Goal: Task Accomplishment & Management: Manage account settings

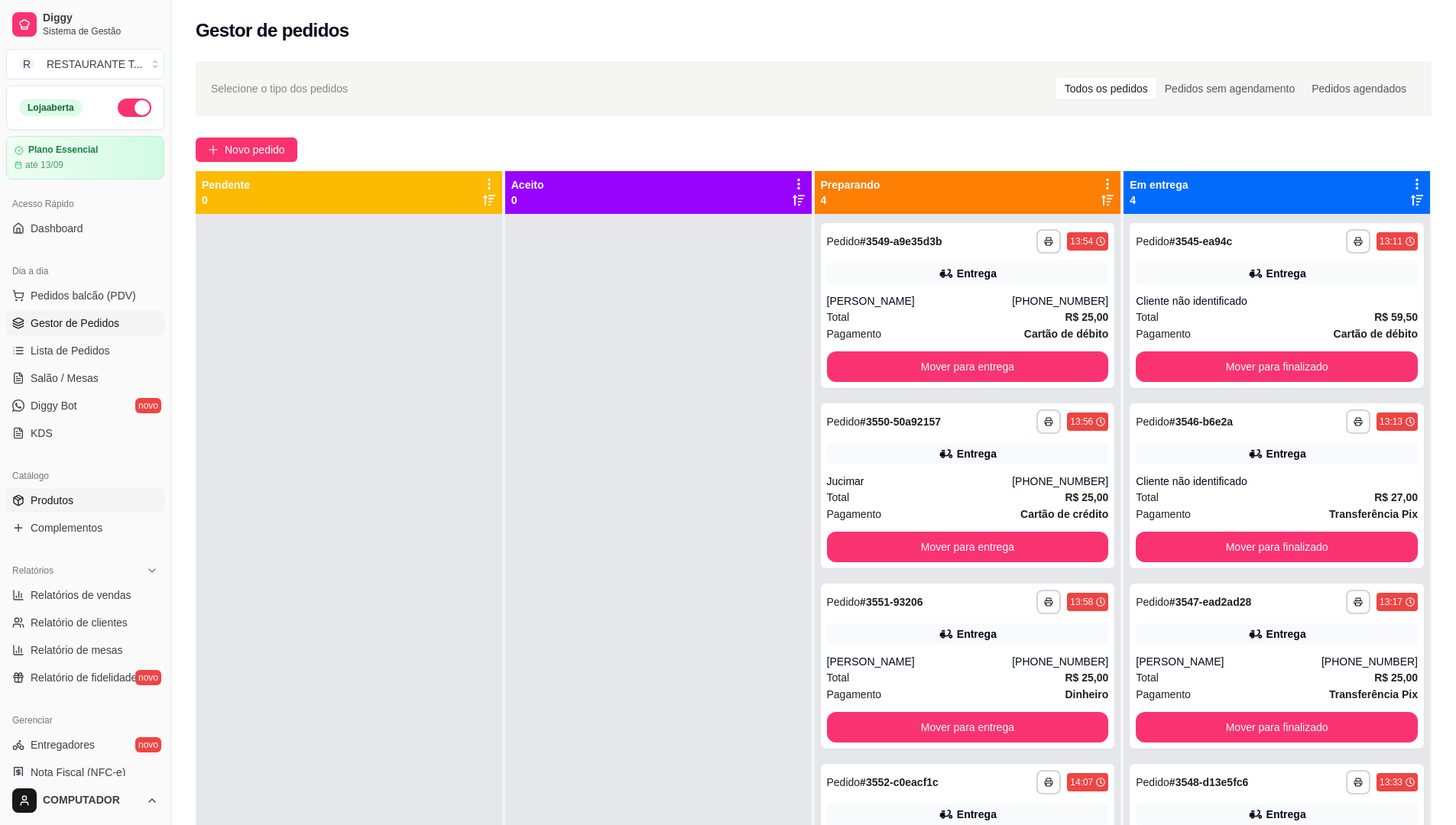
click at [89, 489] on link "Produtos" at bounding box center [85, 500] width 158 height 24
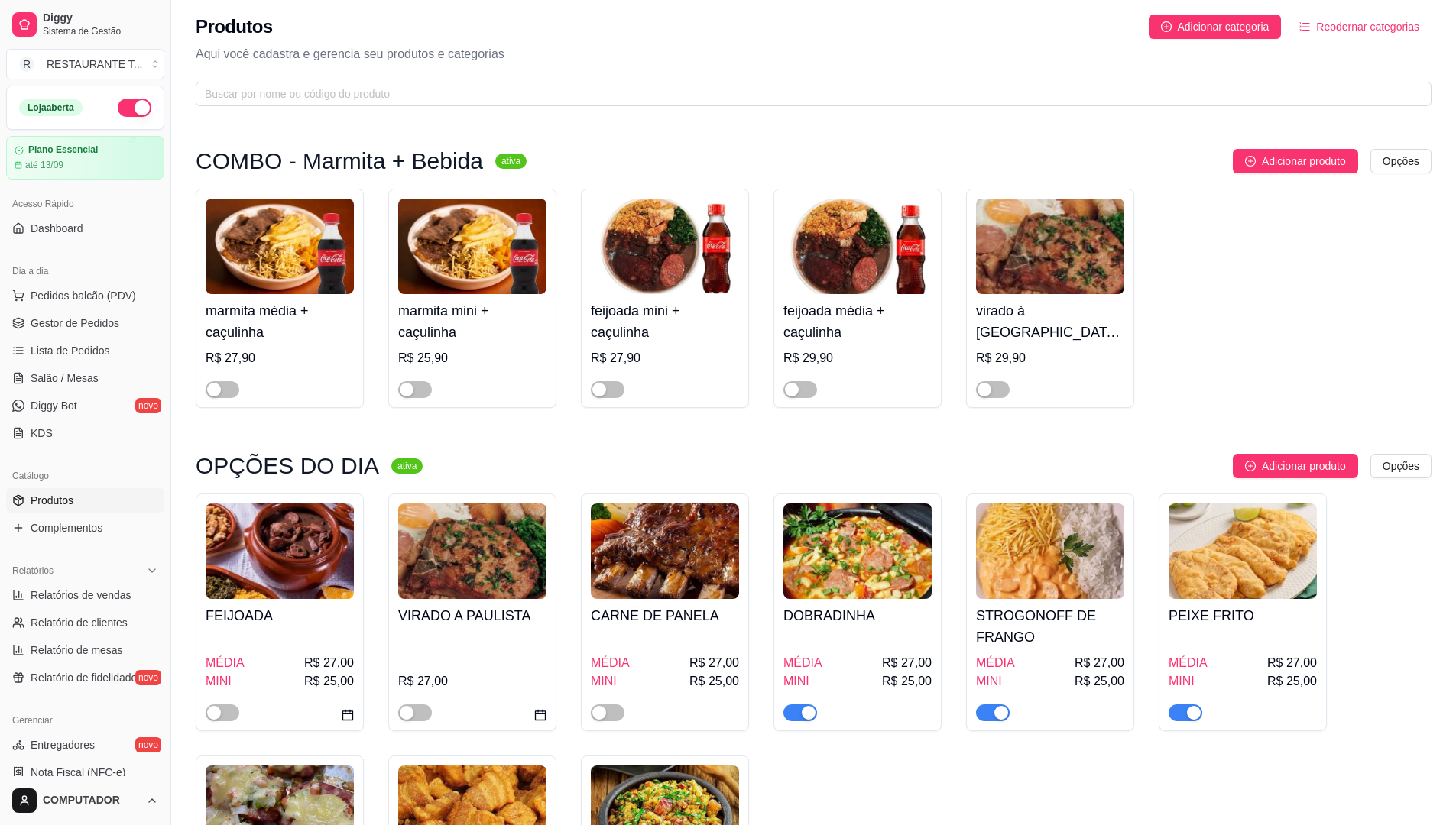
scroll to position [153, 0]
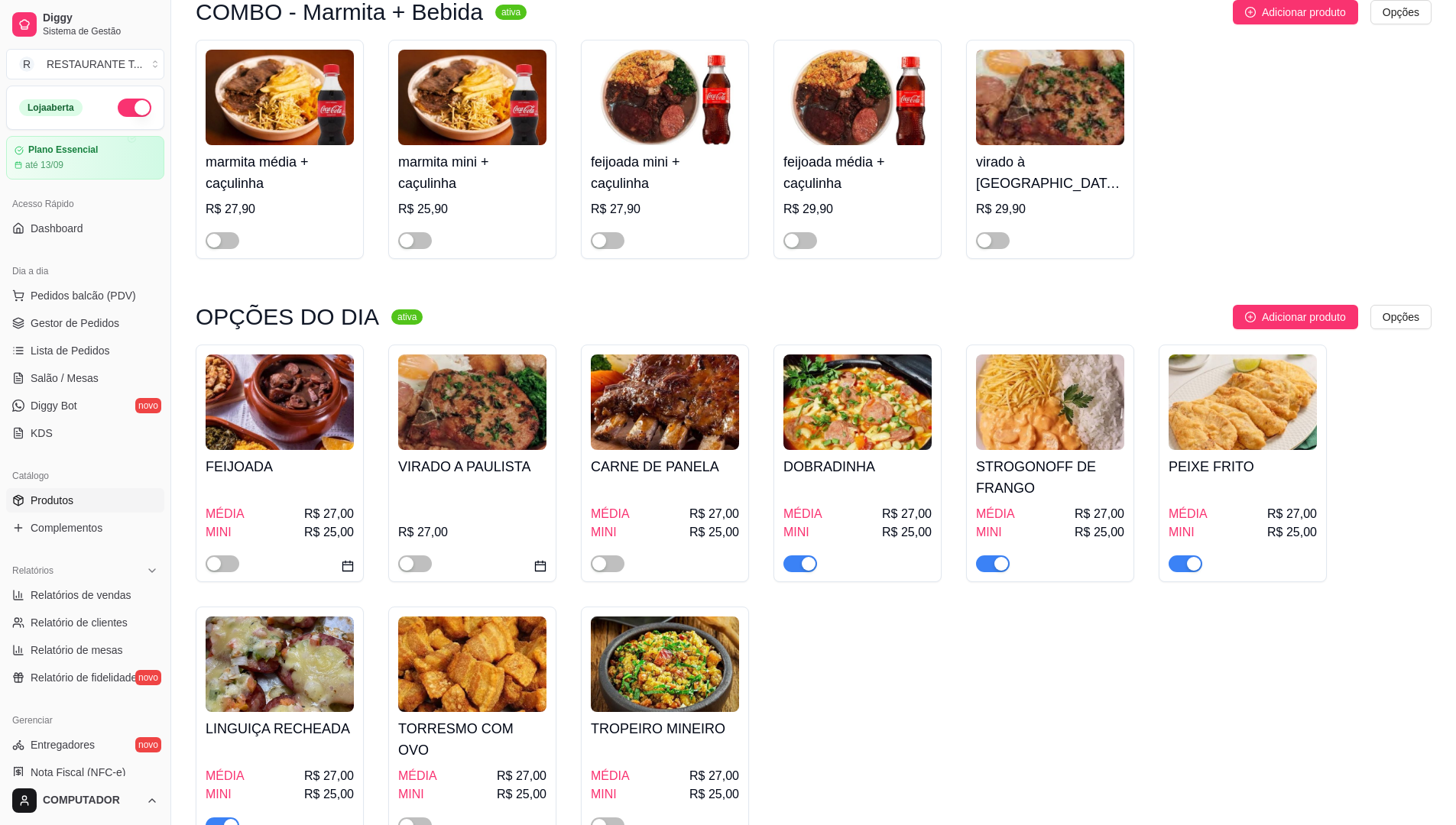
click at [1000, 561] on div "button" at bounding box center [1001, 564] width 14 height 14
click at [79, 524] on span "Complementos" at bounding box center [67, 527] width 72 height 15
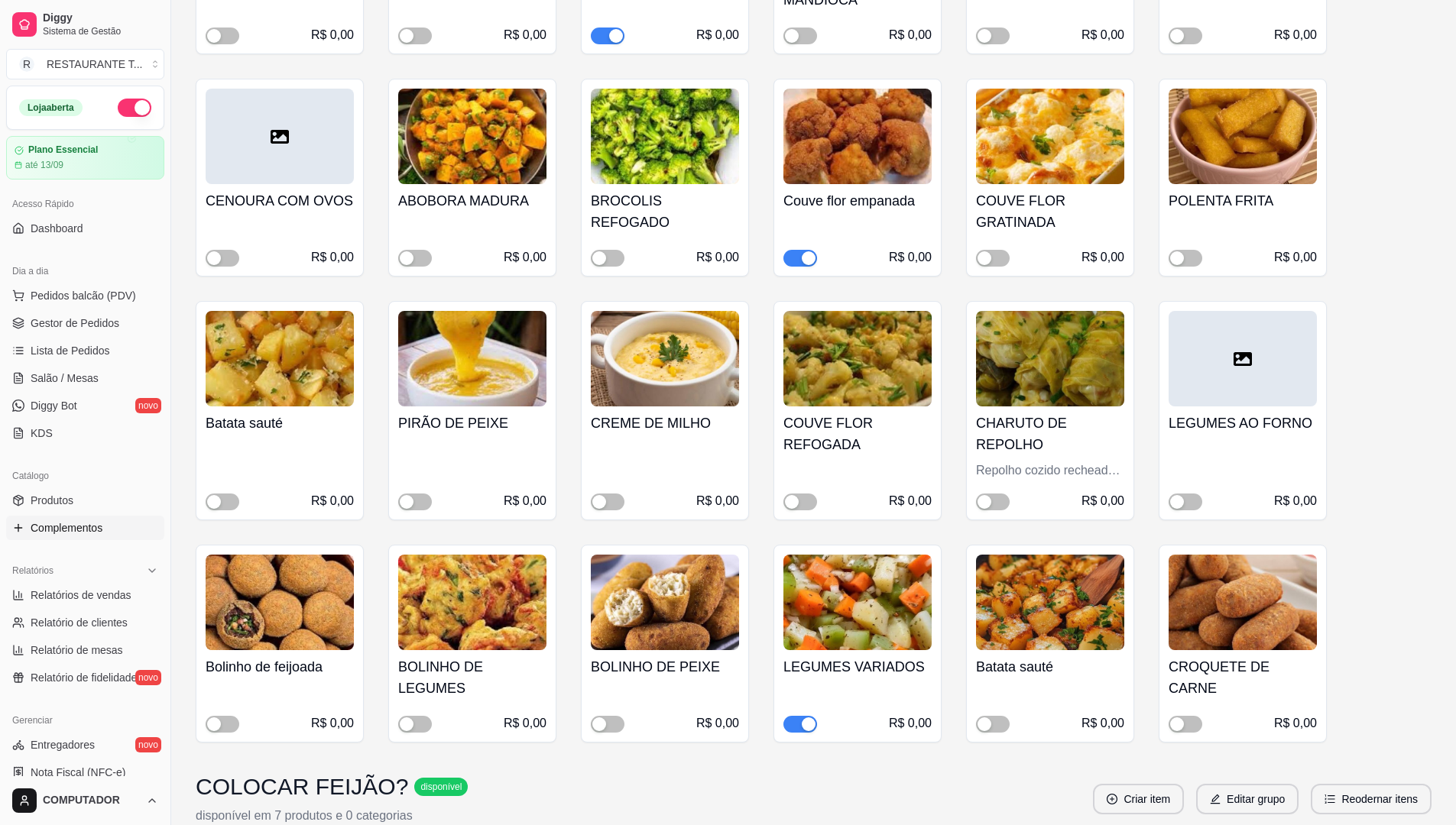
scroll to position [1070, 0]
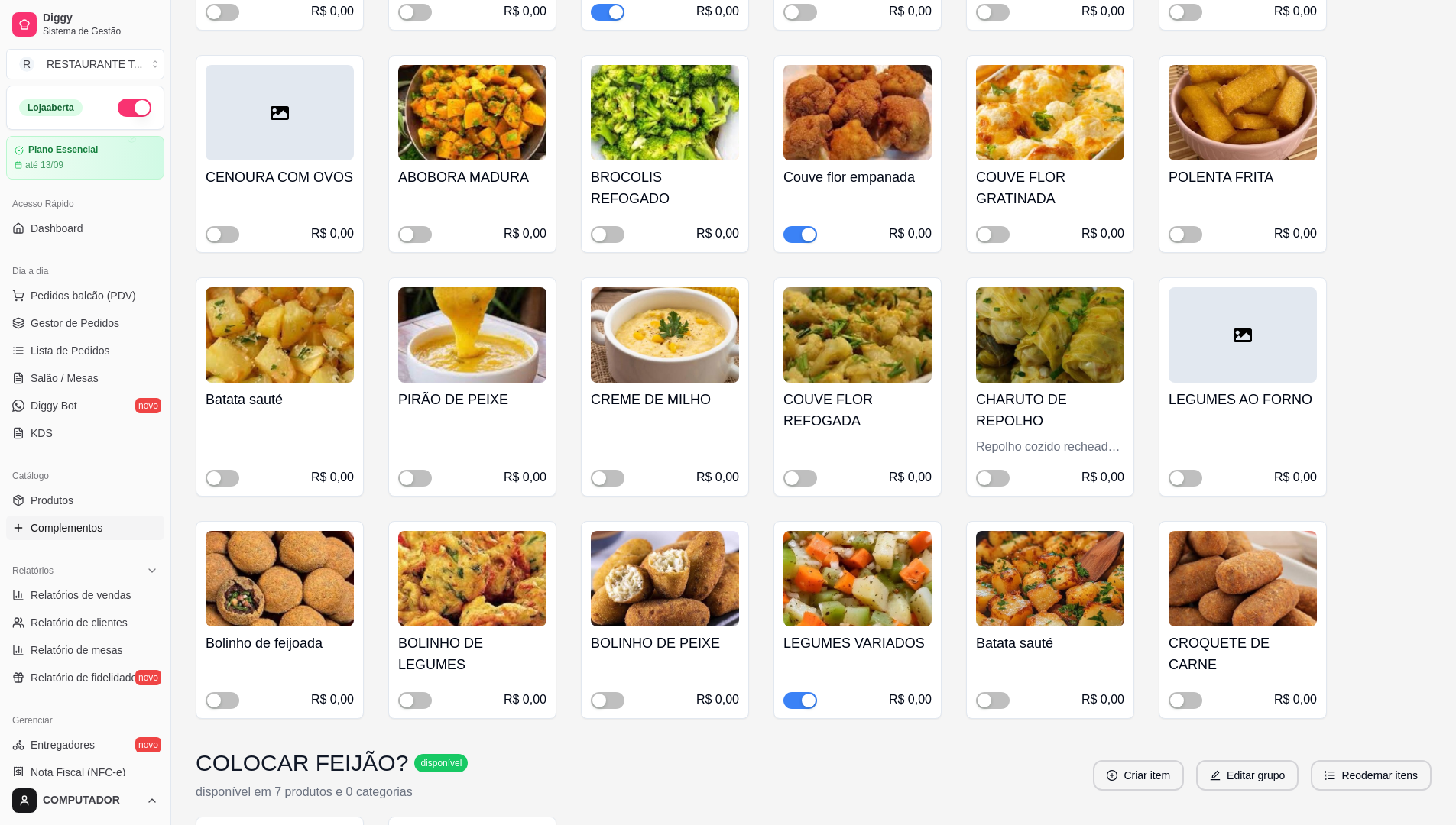
click at [806, 233] on div "button" at bounding box center [809, 235] width 14 height 14
click at [104, 321] on span "Gestor de Pedidos" at bounding box center [75, 323] width 89 height 15
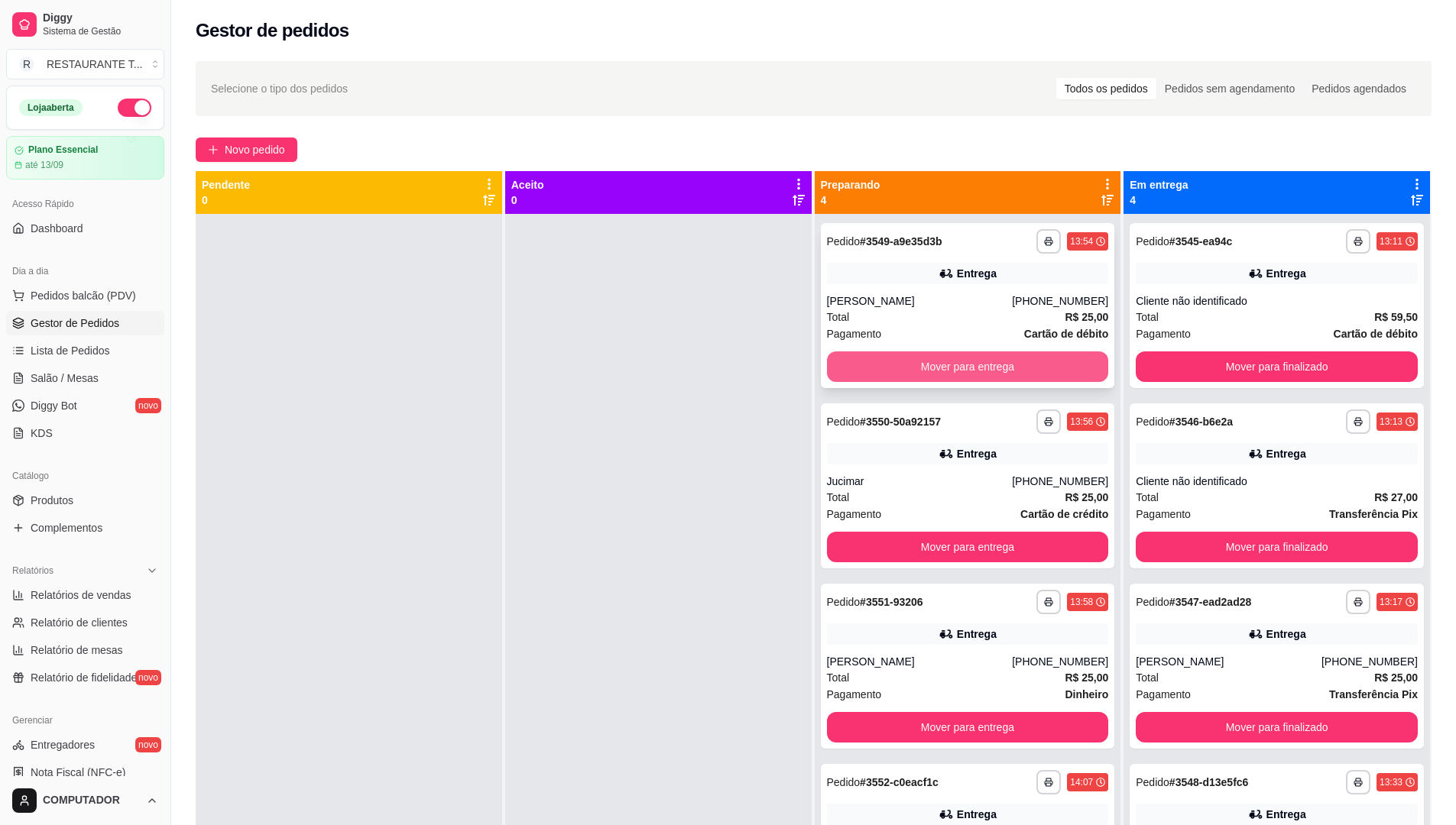
click at [884, 361] on button "Mover para entrega" at bounding box center [968, 367] width 282 height 31
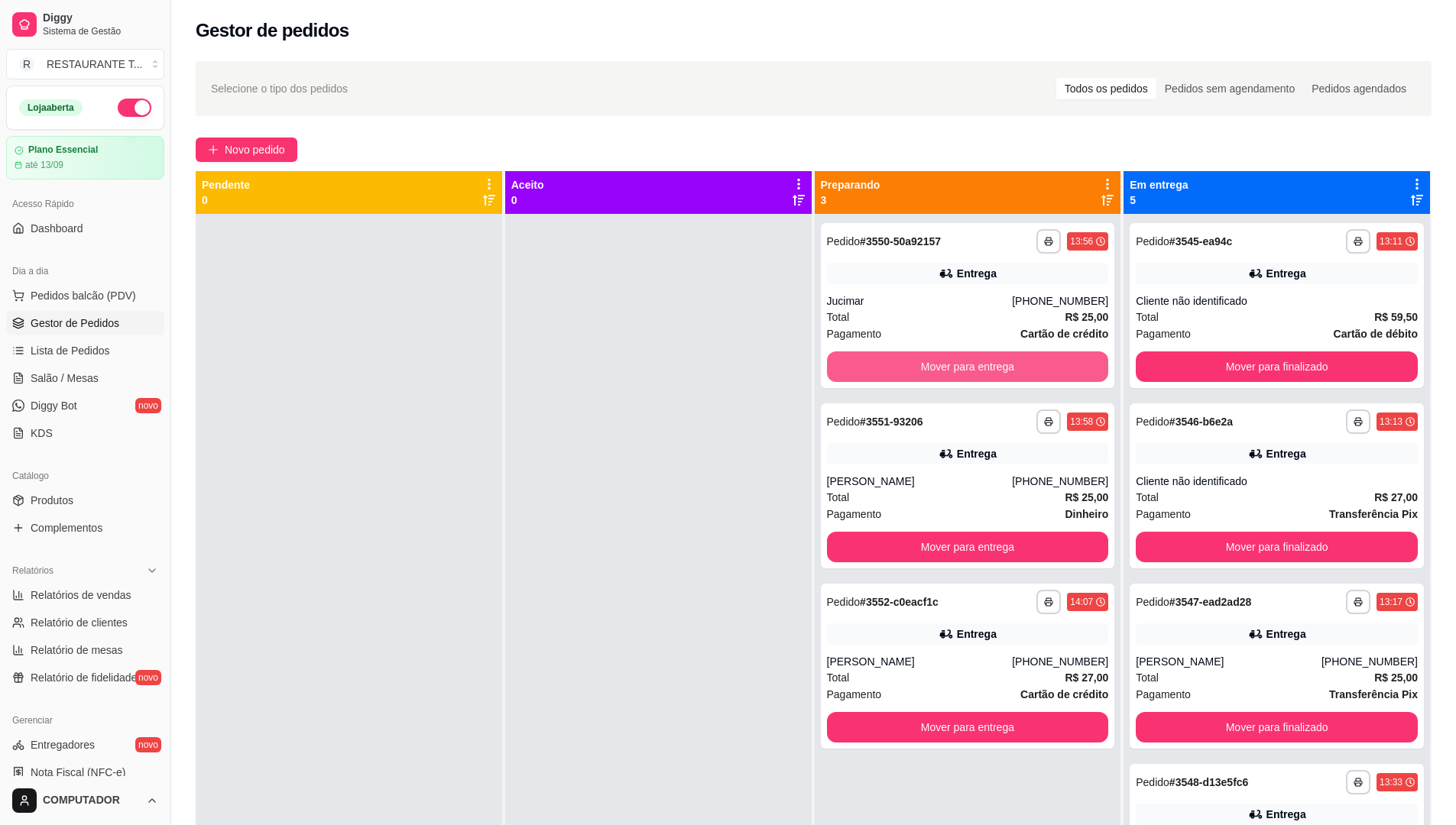
click at [885, 361] on button "Mover para entrega" at bounding box center [968, 367] width 282 height 31
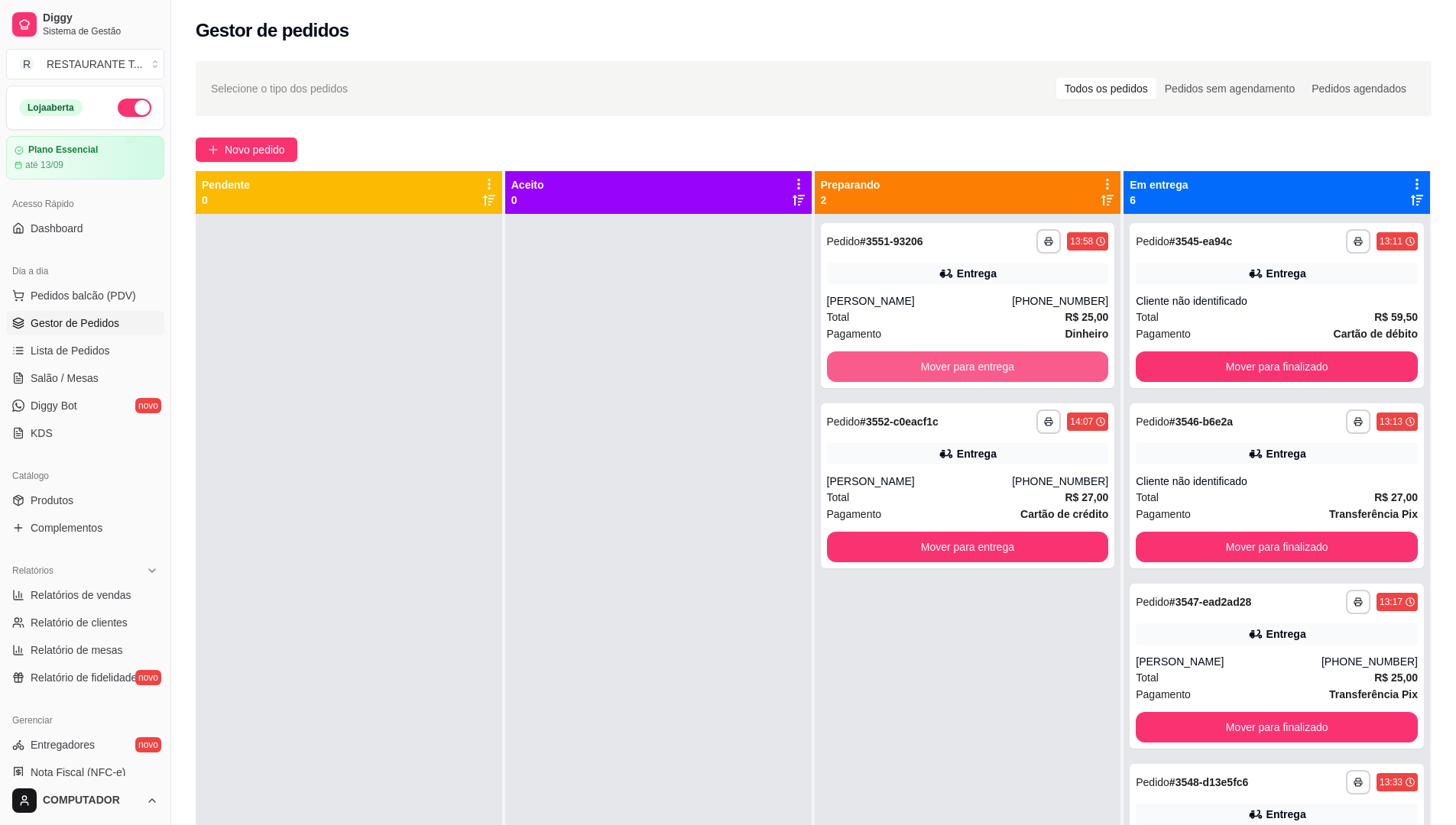
click at [885, 361] on button "Mover para entrega" at bounding box center [968, 367] width 282 height 31
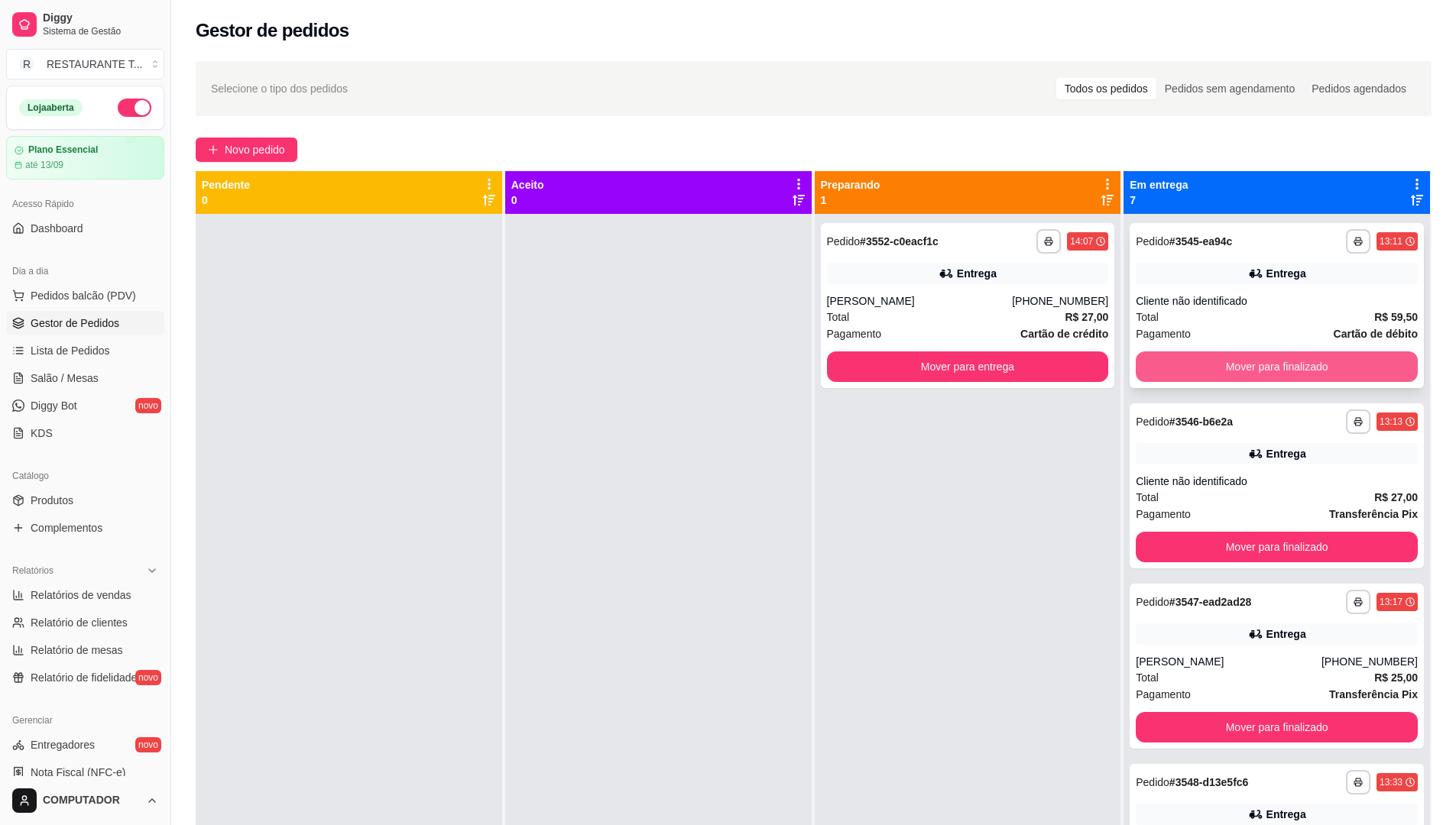
click at [1234, 365] on button "Mover para finalizado" at bounding box center [1277, 367] width 282 height 31
click at [1234, 365] on button "Mover para finalizado" at bounding box center [1277, 367] width 274 height 30
